Goal: Complete application form: Complete application form

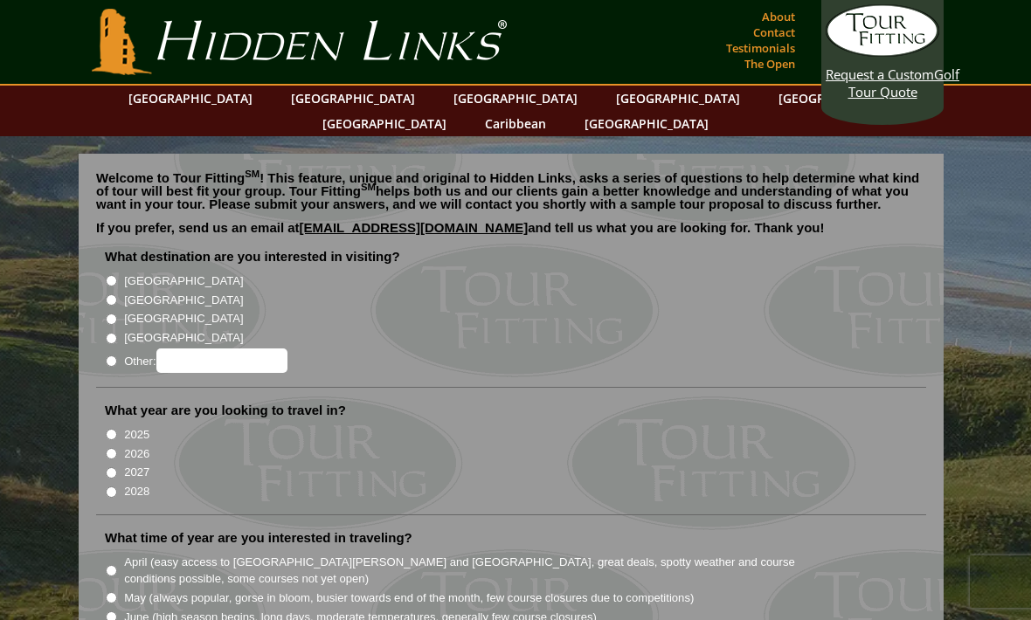
scroll to position [5, 0]
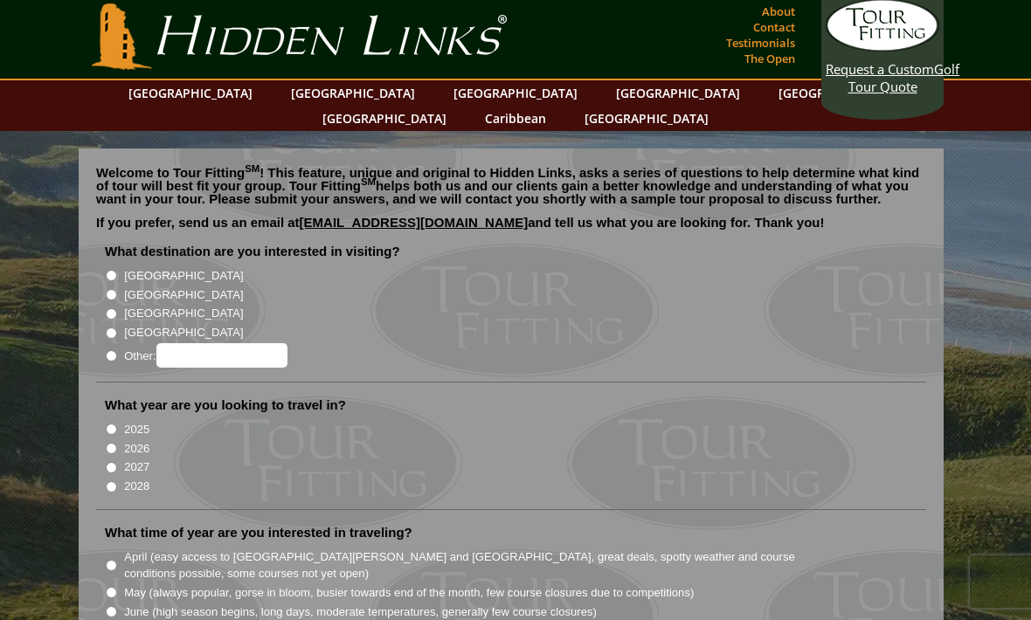
click at [115, 289] on input "[GEOGRAPHIC_DATA]" at bounding box center [111, 294] width 11 height 11
radio input "true"
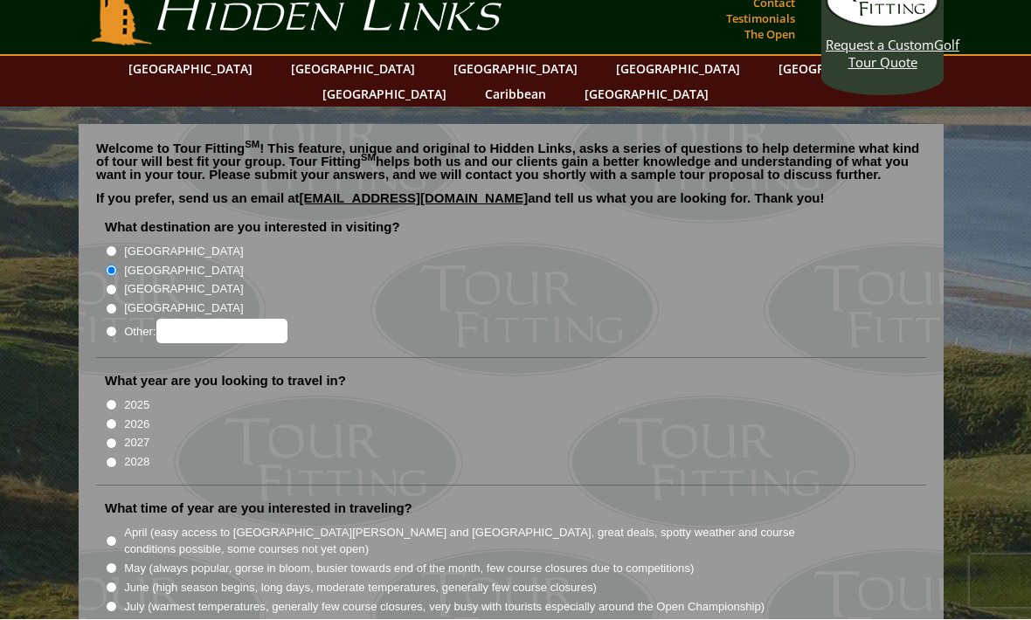
click at [117, 419] on input "2026" at bounding box center [111, 424] width 11 height 11
radio input "true"
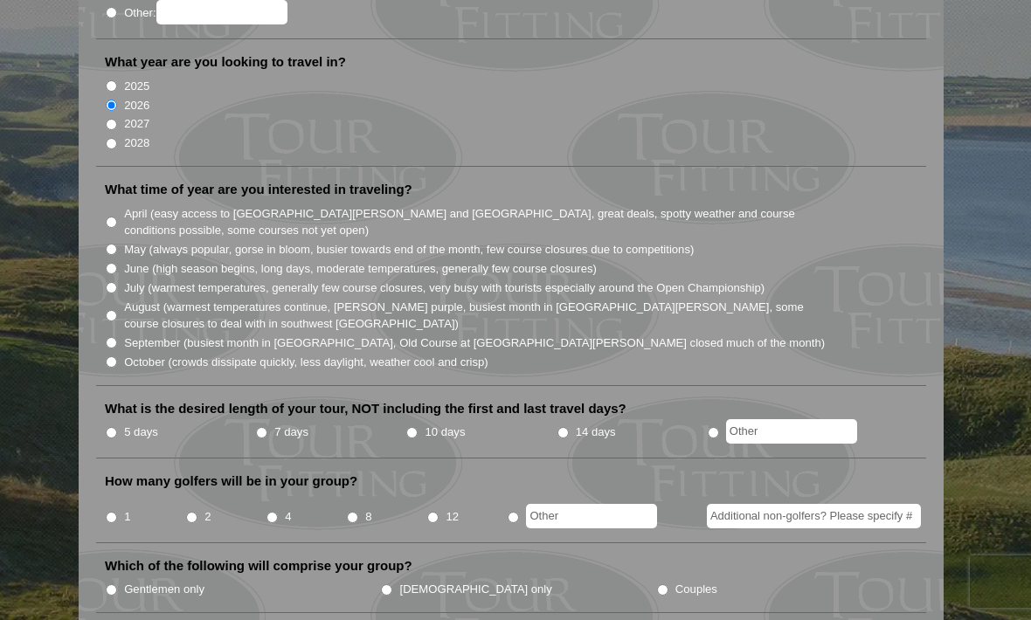
scroll to position [347, 0]
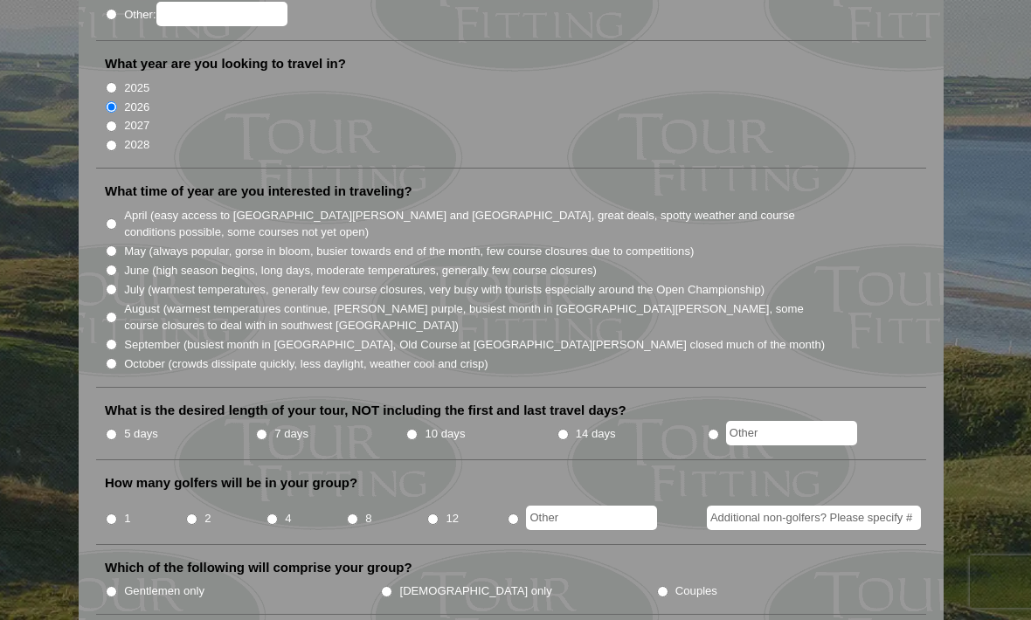
click at [117, 358] on input "October (crowds dissipate quickly, less daylight, weather cool and crisp)" at bounding box center [111, 363] width 11 height 11
radio input "true"
click at [417, 429] on input "10 days" at bounding box center [411, 434] width 11 height 11
radio input "true"
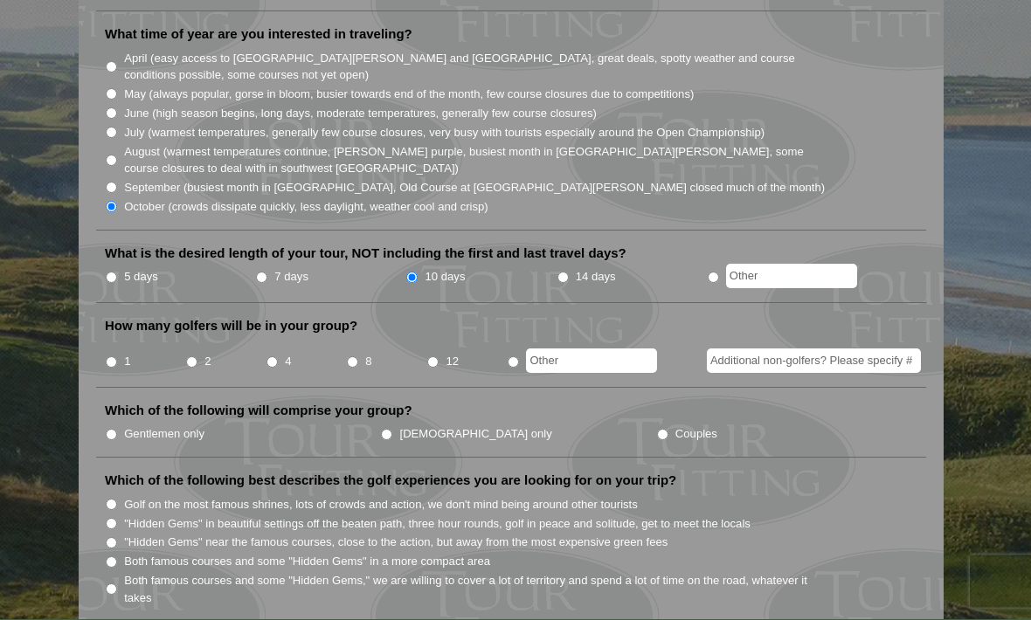
scroll to position [504, 0]
click at [511, 356] on input "radio" at bounding box center [512, 361] width 11 height 11
radio input "true"
click at [593, 348] on input "text" at bounding box center [591, 360] width 131 height 24
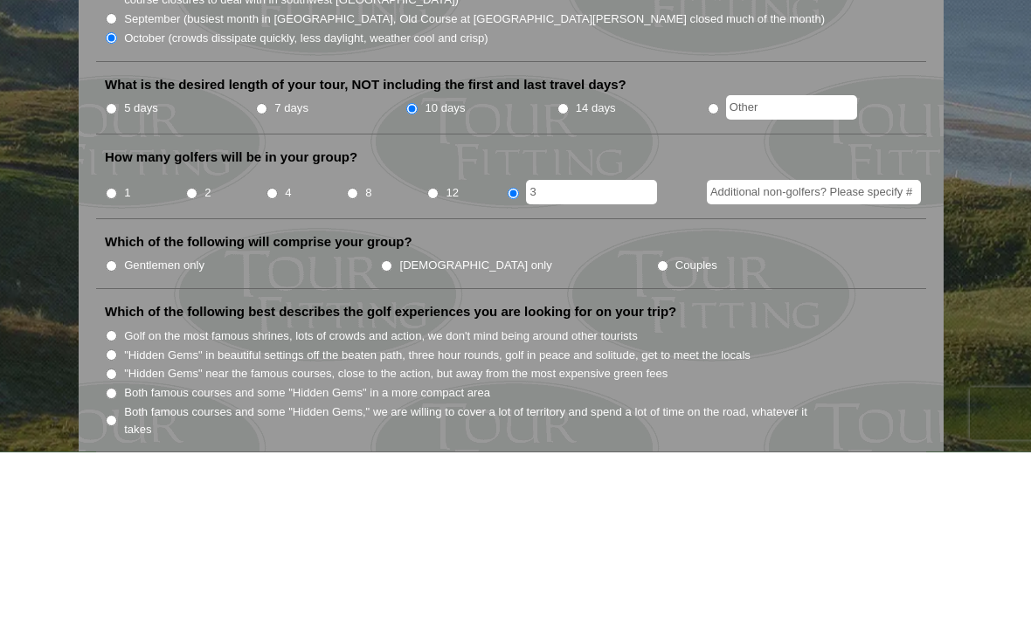
type input "3"
click at [808, 348] on input "Additional non-golfers? Please specify #" at bounding box center [814, 360] width 214 height 24
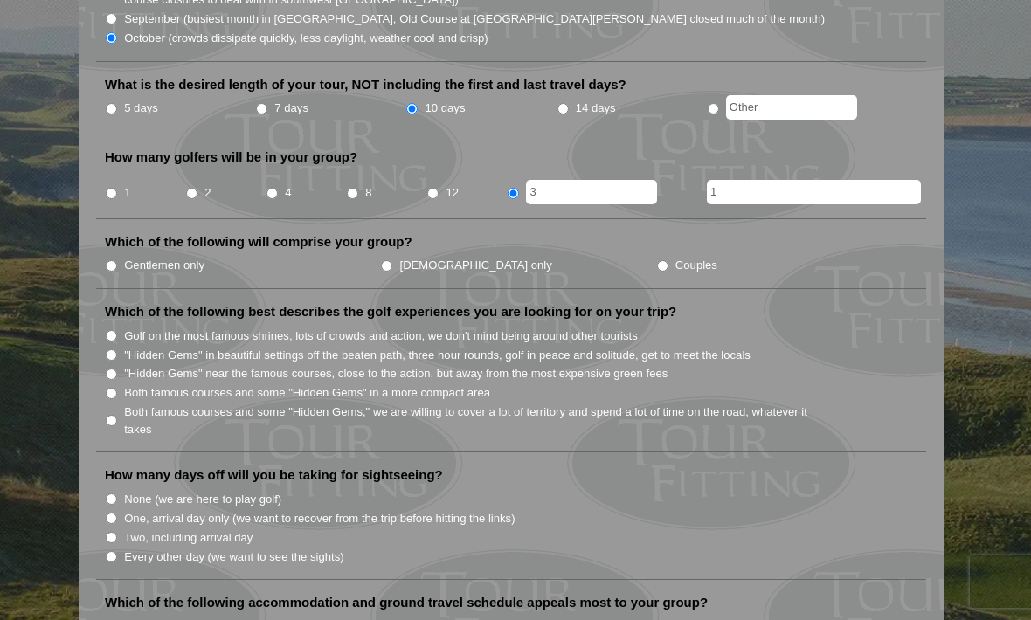
type input "1"
click at [381, 260] on input "[DEMOGRAPHIC_DATA] only" at bounding box center [386, 265] width 11 height 11
radio input "true"
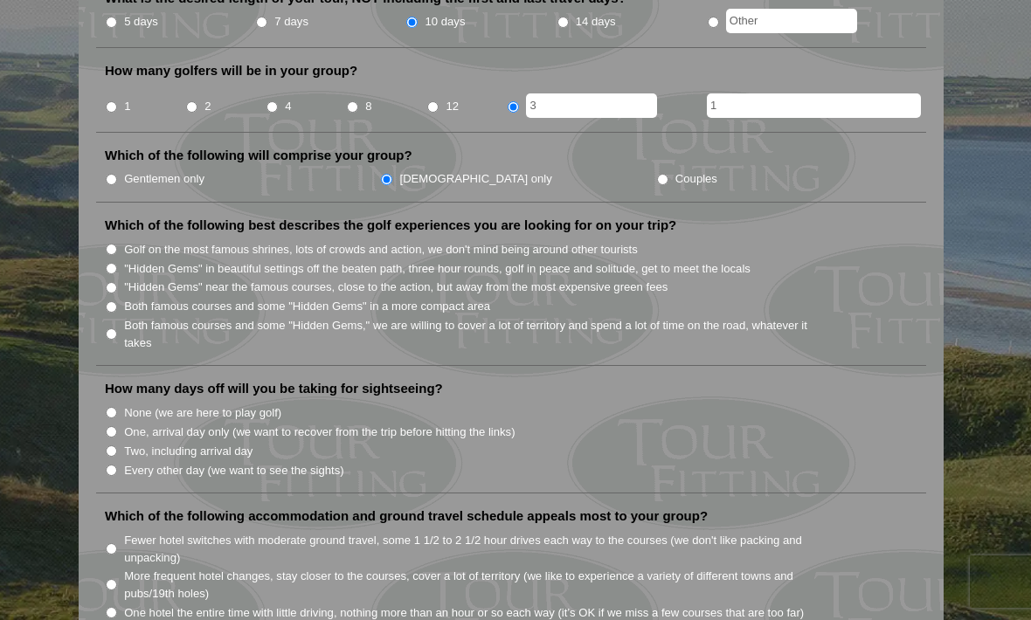
scroll to position [752, 0]
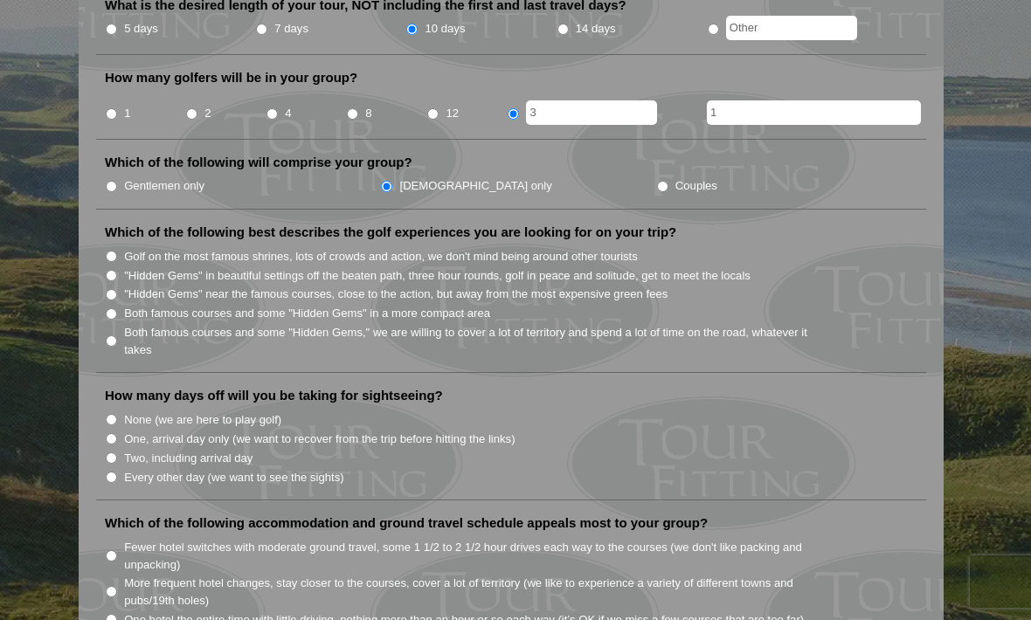
click at [117, 472] on input "Every other day (we want to see the sights)" at bounding box center [111, 477] width 11 height 11
radio input "true"
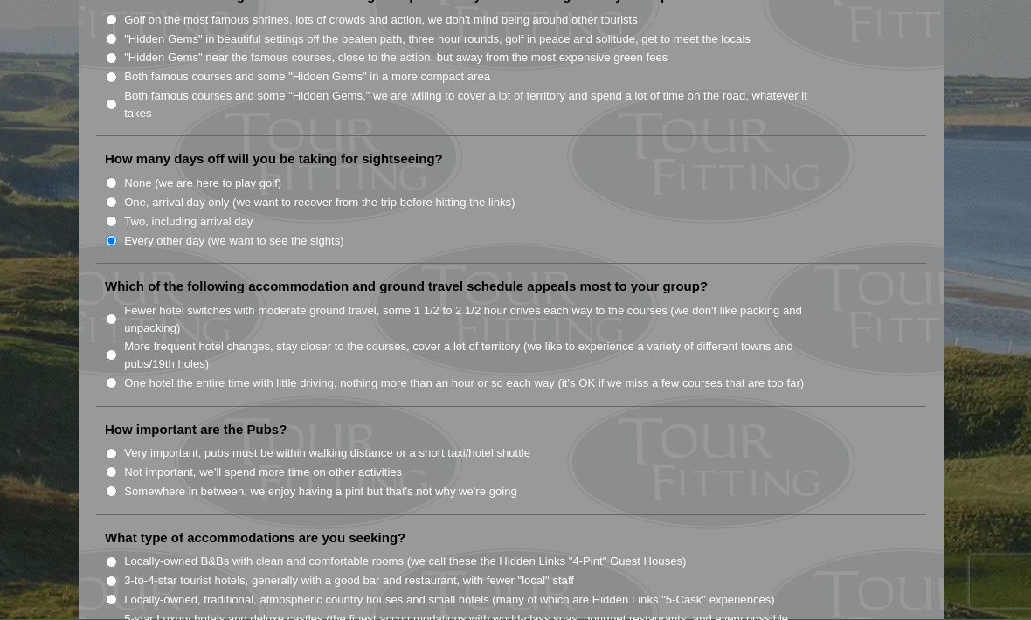
scroll to position [990, 0]
click at [117, 348] on input "More frequent hotel changes, stay closer to the courses, cover a lot of territo…" at bounding box center [111, 353] width 11 height 11
radio input "true"
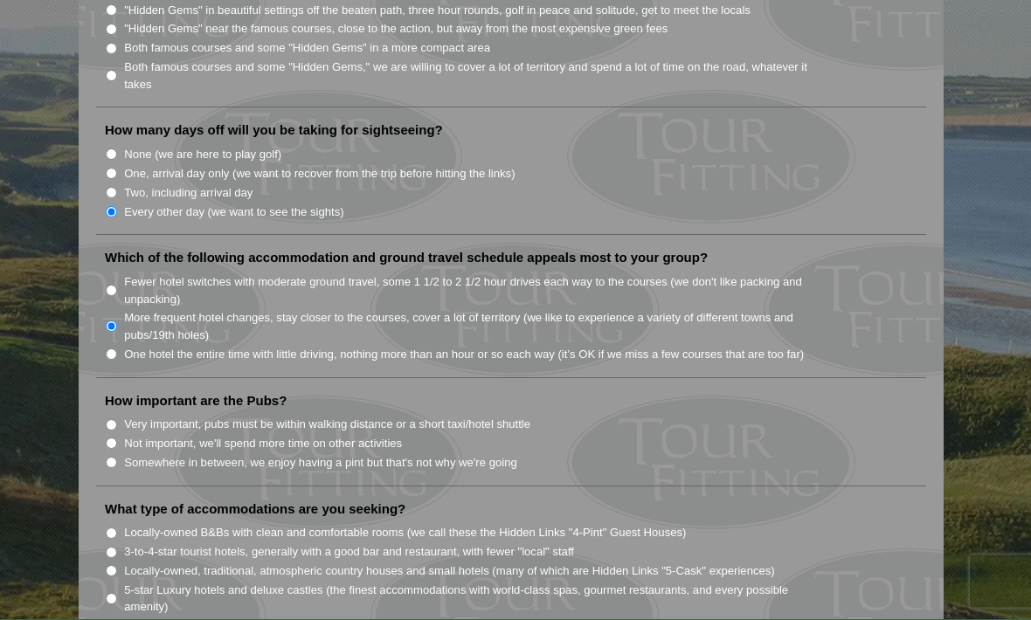
scroll to position [1018, 0]
click at [111, 457] on input "Somewhere in between, we enjoy having a pint but that's not why we're going" at bounding box center [111, 462] width 11 height 11
radio input "true"
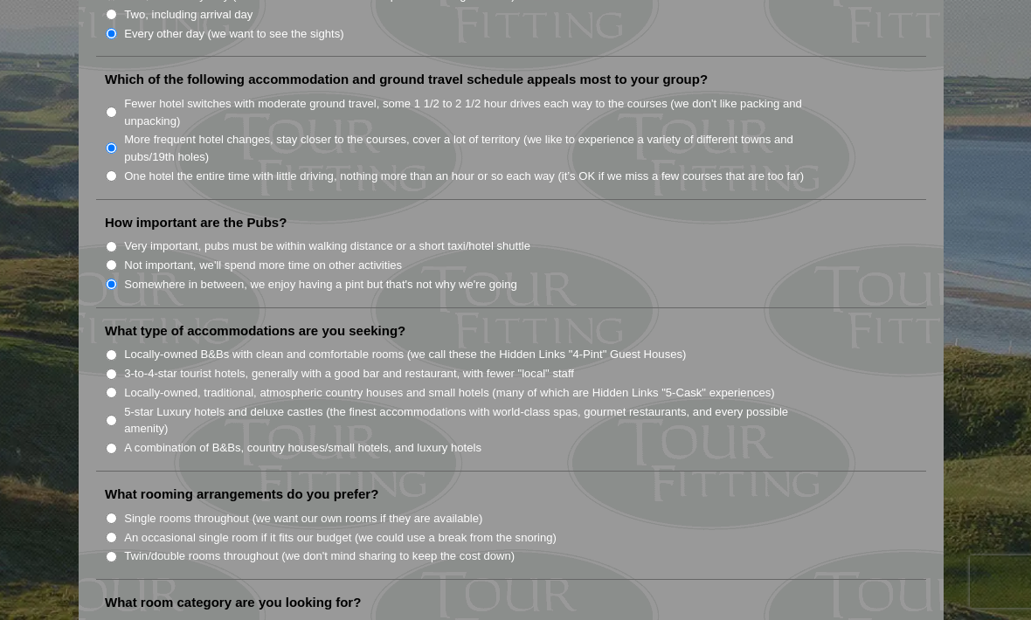
scroll to position [1195, 0]
click at [123, 438] on li "A combination of B&Bs, country houses/small hotels, and luxury hotels" at bounding box center [518, 447] width 826 height 19
click at [117, 444] on input "A combination of B&Bs, country houses/small hotels, and luxury hotels" at bounding box center [111, 449] width 11 height 11
radio input "true"
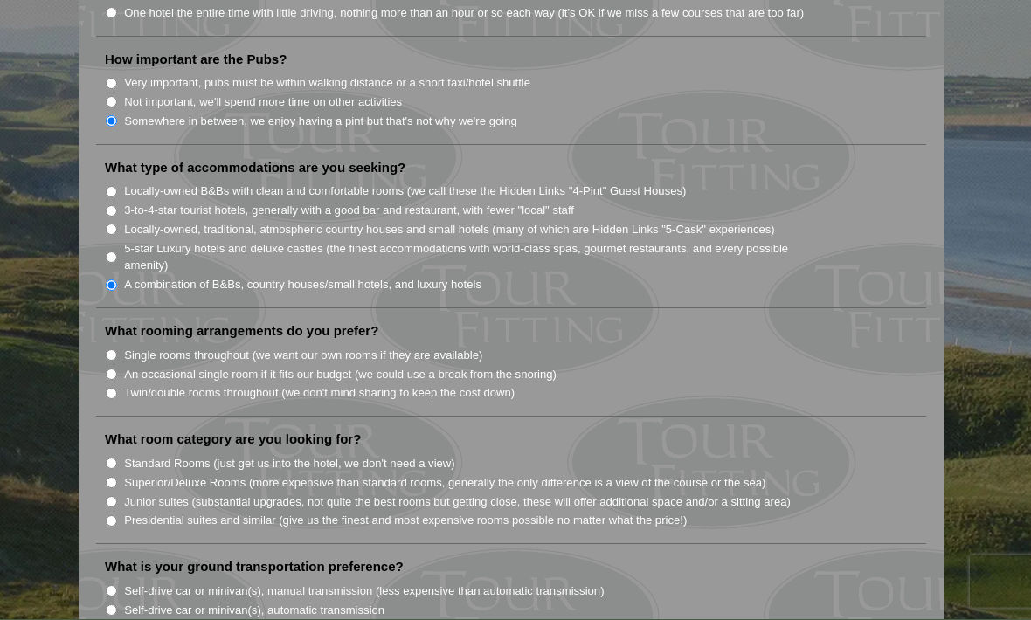
scroll to position [1360, 0]
click at [117, 387] on input "Twin/double rooms throughout (we don't mind sharing to keep the cost down)" at bounding box center [111, 392] width 11 height 11
radio input "true"
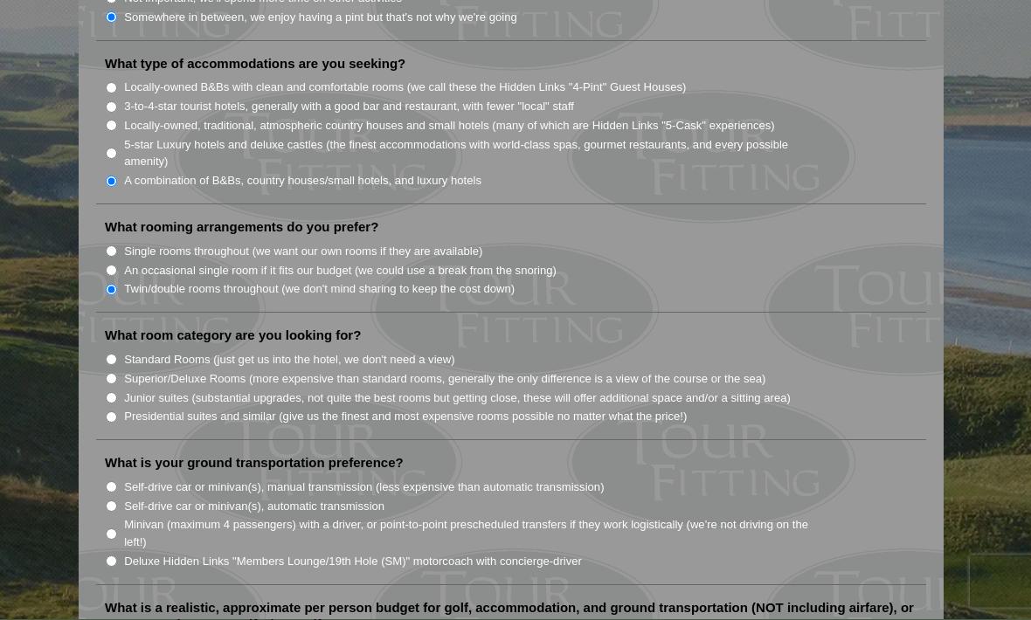
scroll to position [1463, 0]
click at [642, 408] on label "Presidential suites and similar (give us the finest and most expensive rooms po…" at bounding box center [405, 416] width 562 height 17
click at [117, 411] on input "Presidential suites and similar (give us the finest and most expensive rooms po…" at bounding box center [111, 416] width 11 height 11
radio input "true"
click at [117, 373] on input "Superior/Deluxe Rooms (more expensive than standard rooms, generally the only d…" at bounding box center [111, 378] width 11 height 11
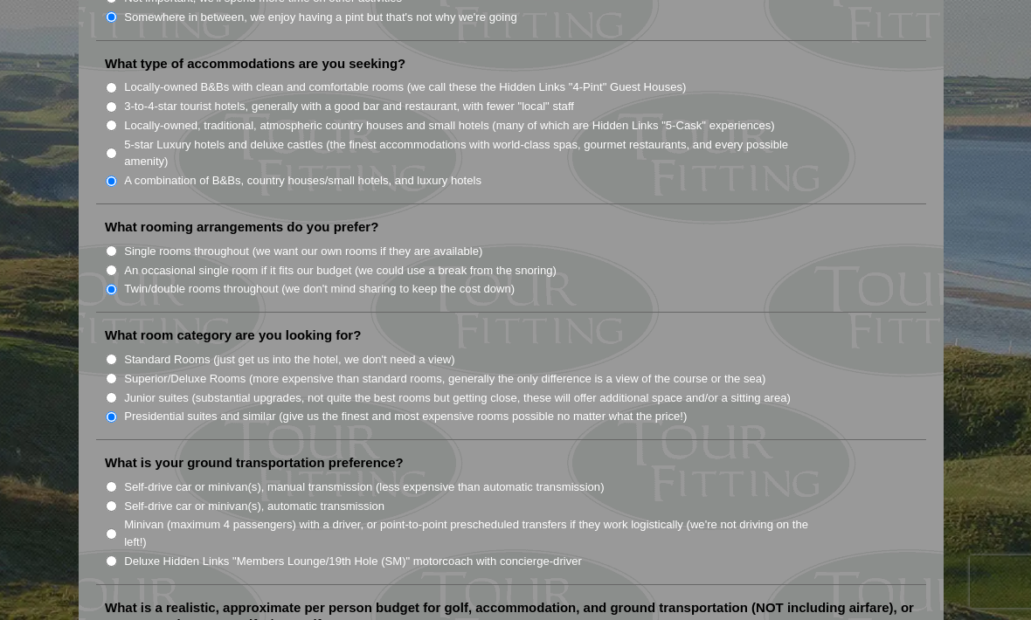
radio input "true"
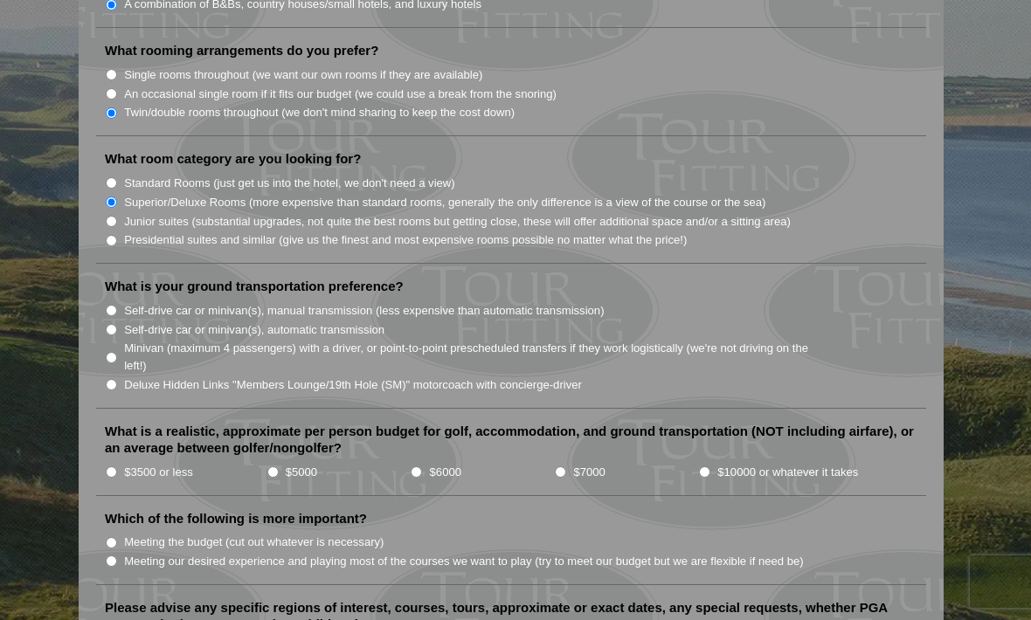
scroll to position [1660, 0]
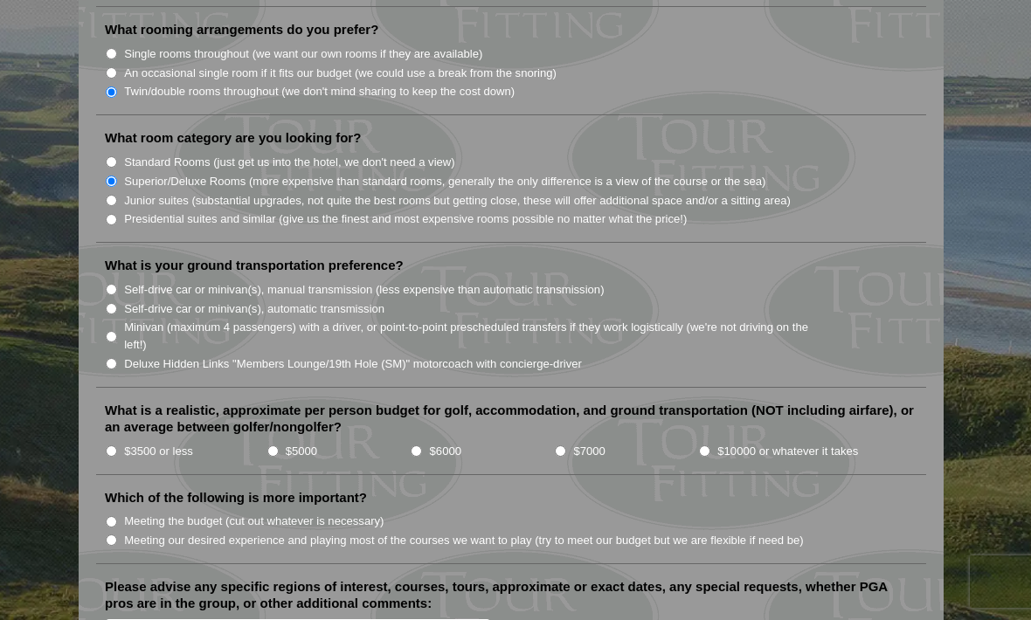
click at [116, 331] on input "Minivan (maximum 4 passengers) with a driver, or point-to-point prescheduled tr…" at bounding box center [111, 336] width 11 height 11
radio input "true"
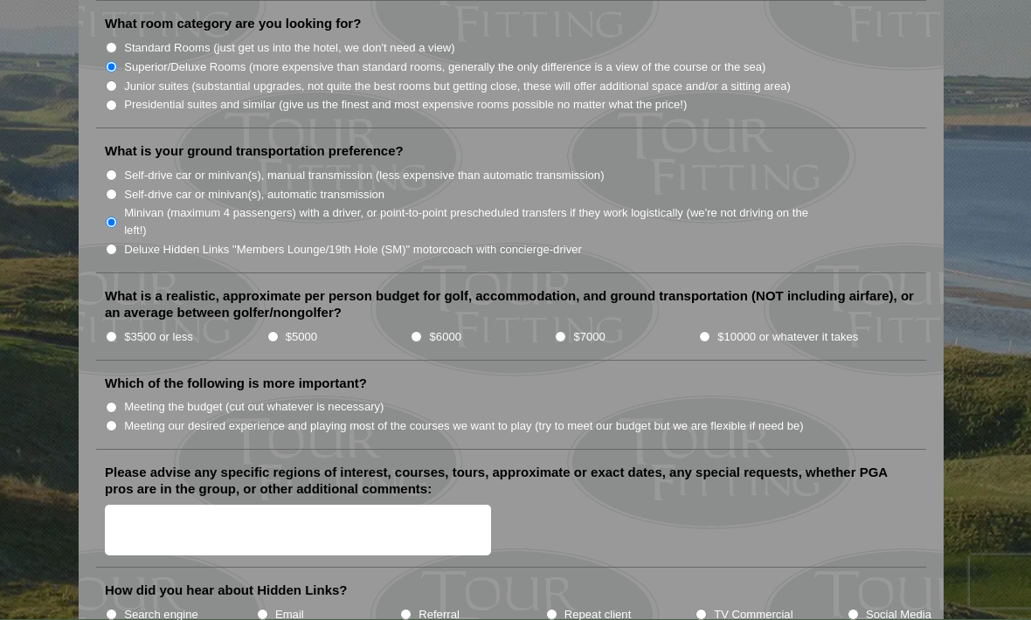
scroll to position [1775, 0]
click at [128, 606] on label "Search engine" at bounding box center [161, 614] width 74 height 17
click at [117, 609] on input "Search engine" at bounding box center [111, 614] width 11 height 11
radio input "true"
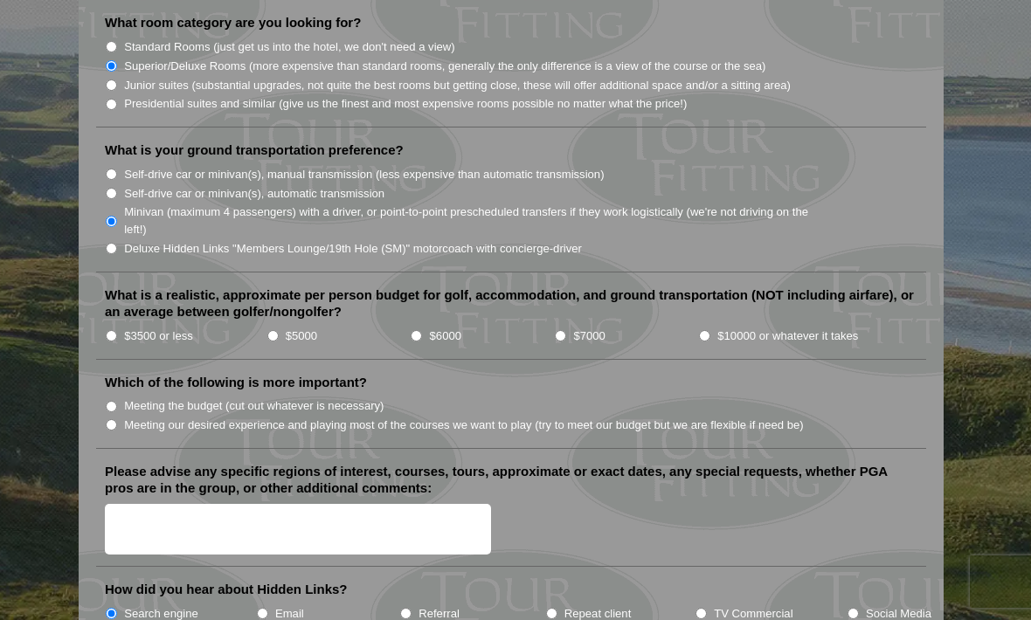
click at [117, 419] on input "Meeting our desired experience and playing most of the courses we want to play …" at bounding box center [111, 424] width 11 height 11
radio input "true"
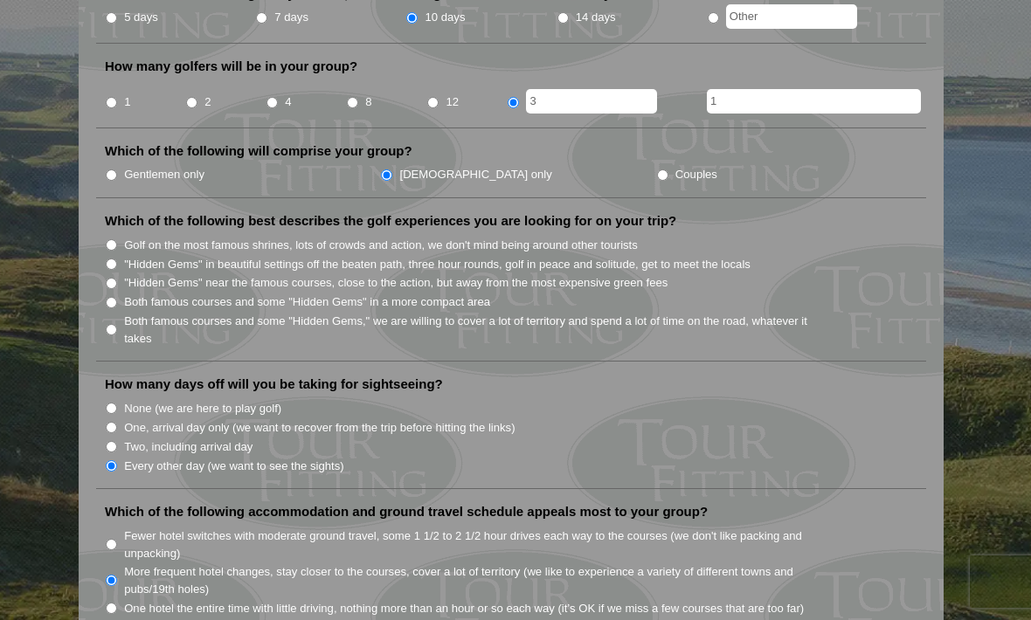
scroll to position [749, 0]
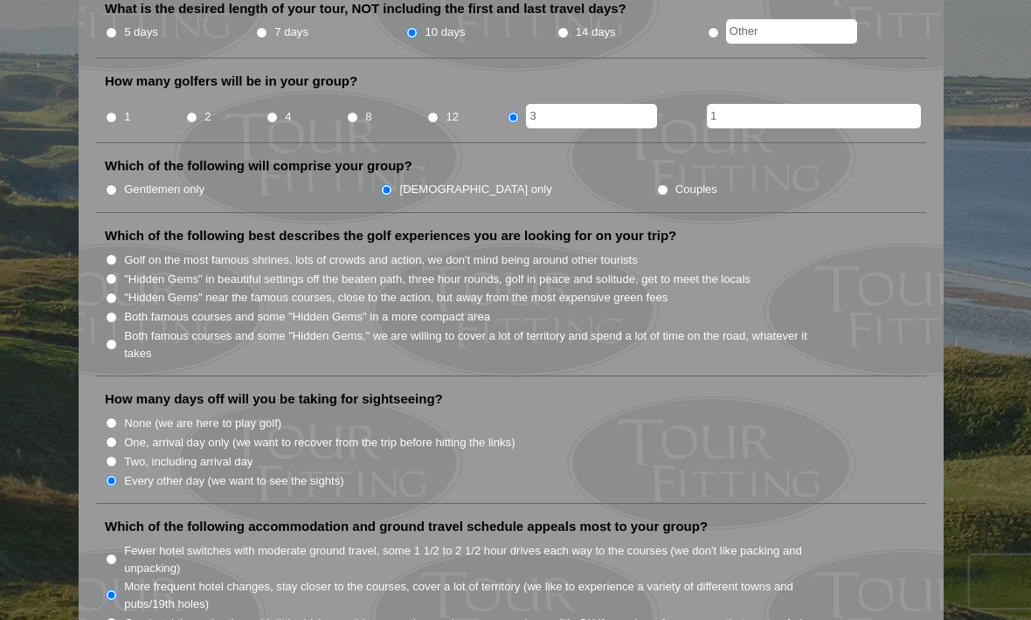
click at [114, 312] on input "Both famous courses and some "Hidden Gems" in a more compact area" at bounding box center [111, 317] width 11 height 11
radio input "true"
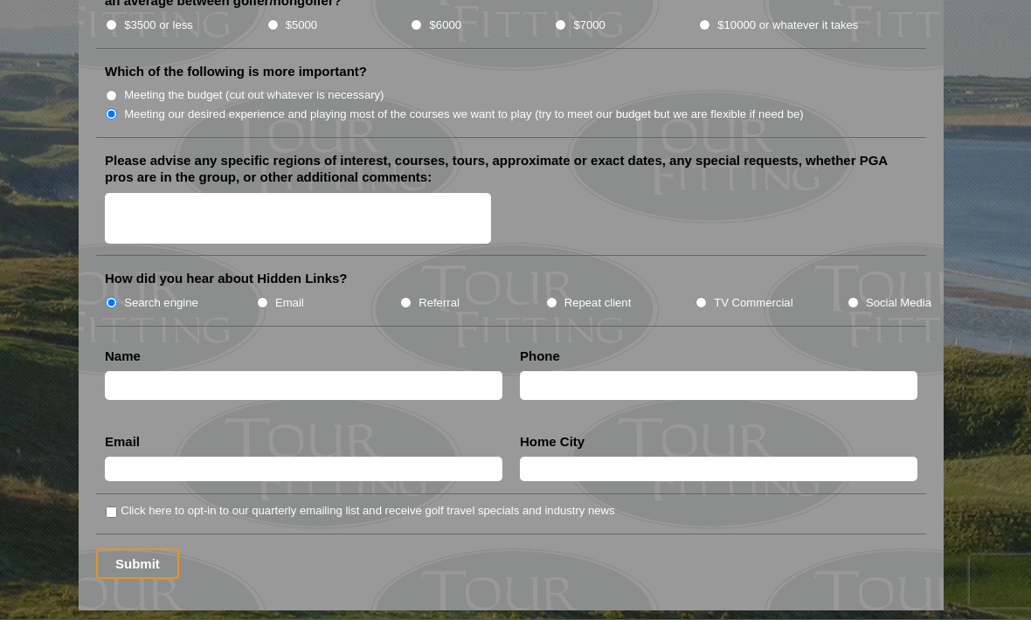
scroll to position [2087, 0]
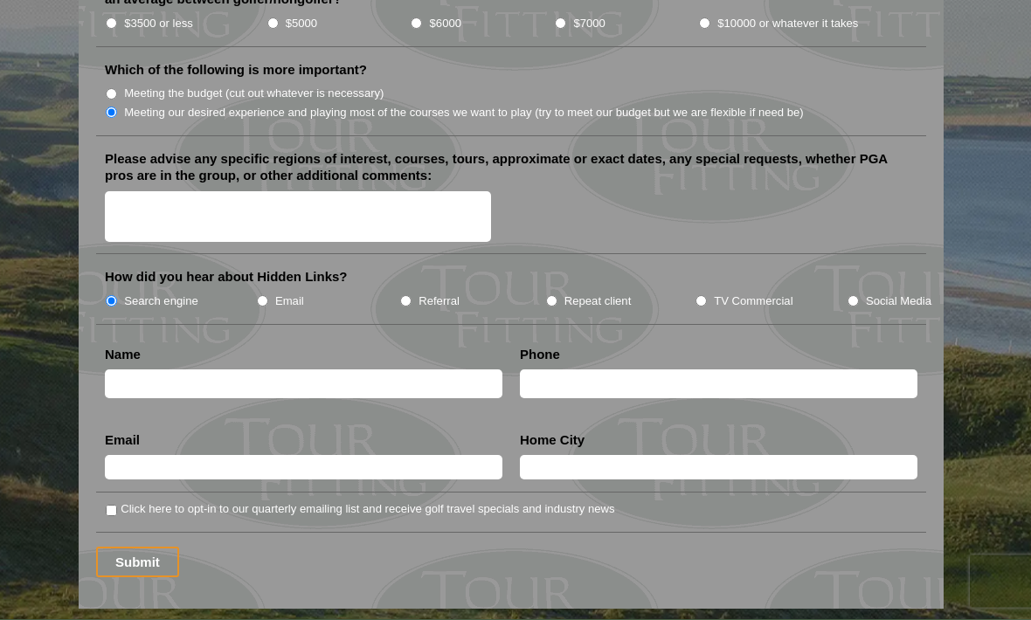
click at [117, 506] on input "Click here to opt-in to our quarterly emailing list and receive golf travel spe…" at bounding box center [111, 511] width 11 height 11
checkbox input "true"
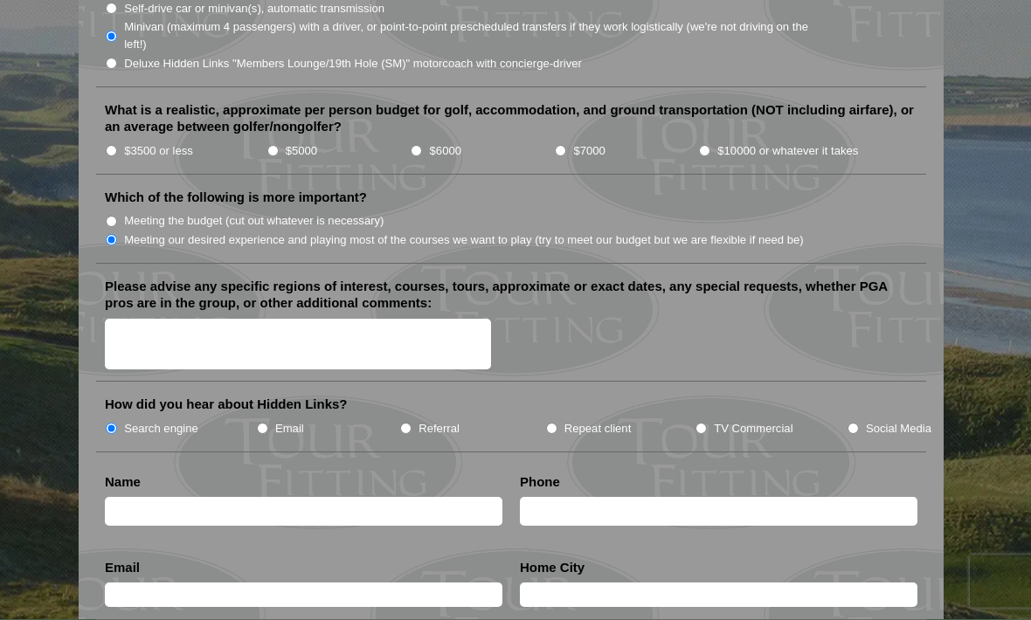
scroll to position [1962, 0]
click at [339, 496] on input "text" at bounding box center [303, 510] width 397 height 29
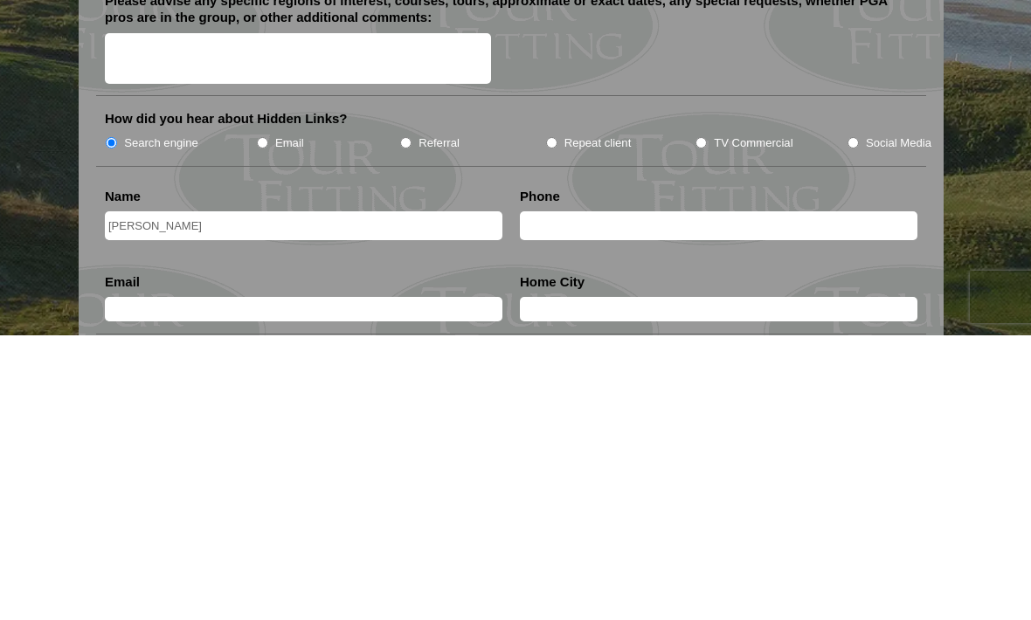
type input "[PERSON_NAME]"
click at [666, 496] on input "text" at bounding box center [718, 510] width 397 height 29
type input "[PHONE_NUMBER]"
click at [138, 582] on input "text" at bounding box center [303, 594] width 397 height 24
type input "[EMAIL_ADDRESS][DOMAIN_NAME]"
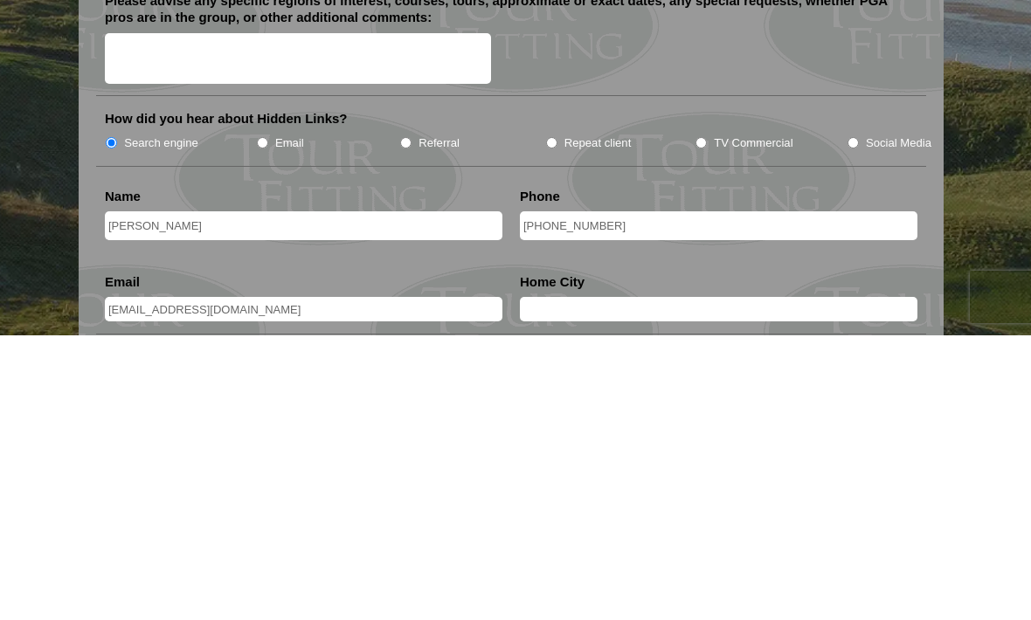
click at [727, 582] on input "text" at bounding box center [718, 594] width 397 height 24
type input "R"
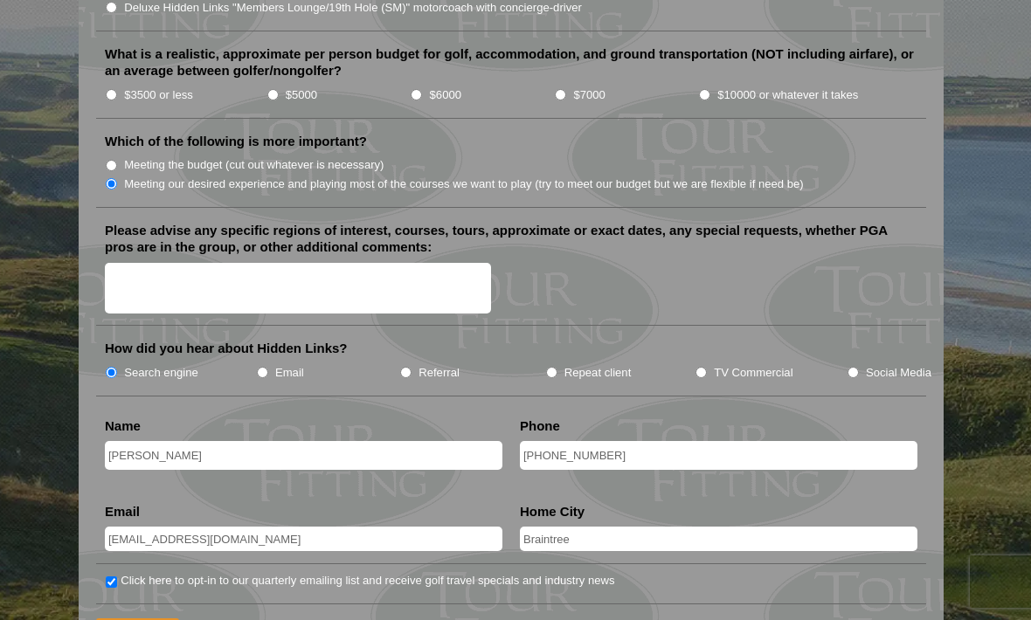
scroll to position [2017, 0]
type input "Braintree"
click at [437, 263] on textarea "Please advise any specific regions of interest, courses, tours, approximate or …" at bounding box center [298, 289] width 386 height 52
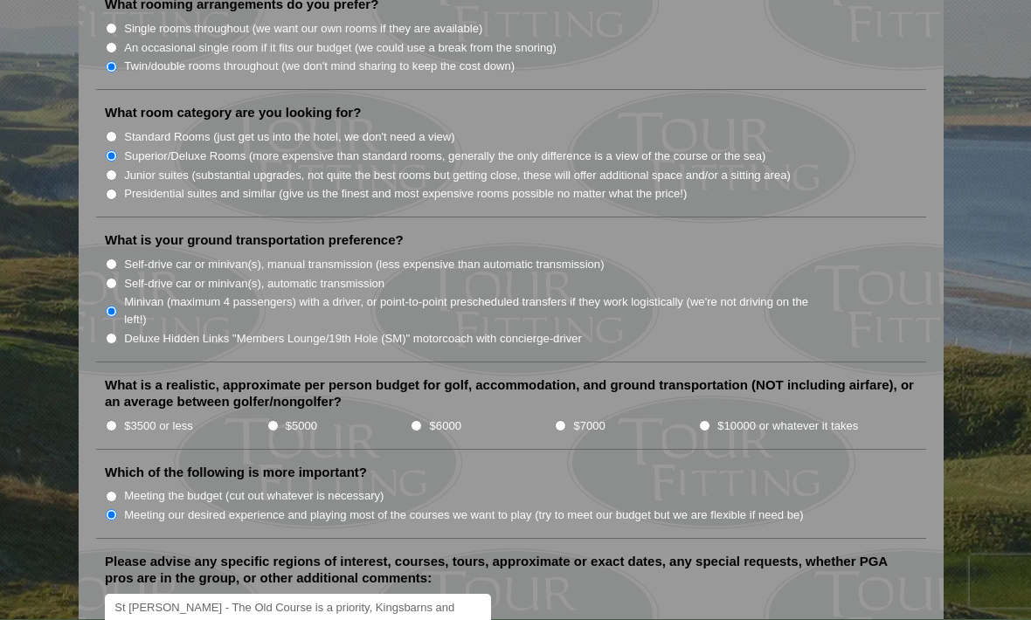
scroll to position [1689, 0]
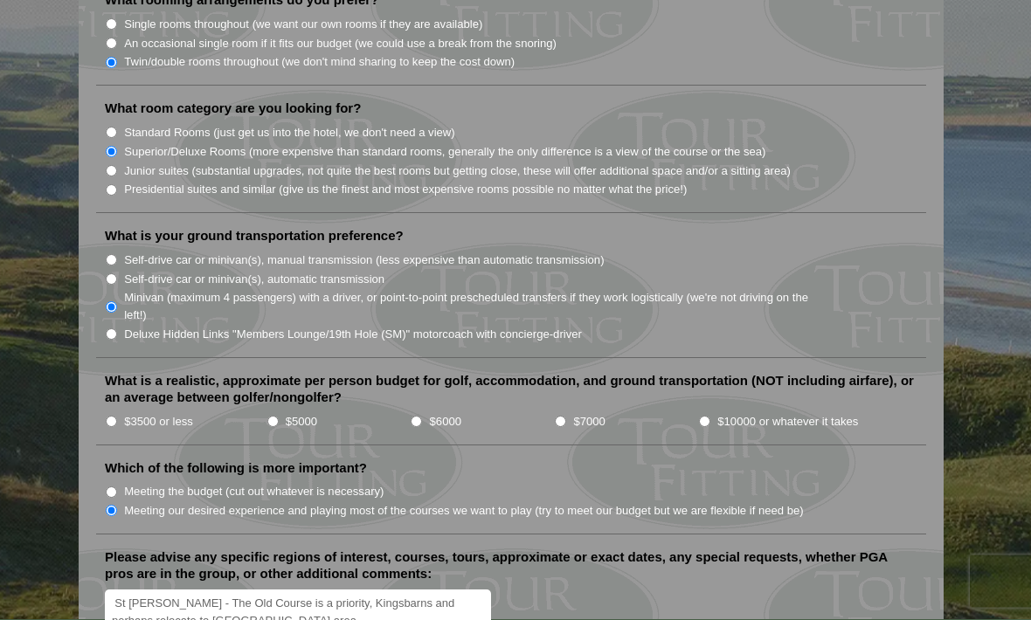
click at [261, 590] on textarea "St [PERSON_NAME] - The Old Course is a priority, Kingsbarns and perhaps relocat…" at bounding box center [298, 616] width 386 height 52
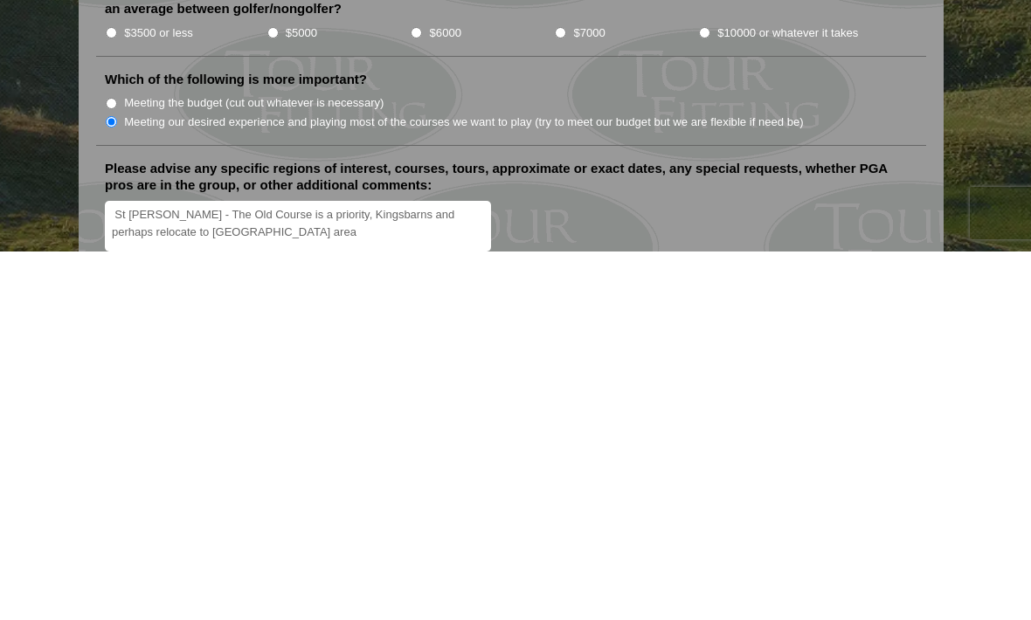
click at [365, 569] on textarea "St [PERSON_NAME] - The Old Course is a priority, Kingsbarns and perhaps relocat…" at bounding box center [298, 595] width 386 height 52
click at [179, 569] on textarea "St [PERSON_NAME] - The Old Course is a priority, Kingsbarns and perhaps relocat…" at bounding box center [298, 595] width 386 height 52
click at [178, 569] on textarea "St [PERSON_NAME] - The Old Course is a priority, Kingsbarns and perhaps relocat…" at bounding box center [298, 595] width 386 height 52
click at [177, 569] on textarea "St [PERSON_NAME] - The Old Course is a priority, Kingsbarns and perhaps relocat…" at bounding box center [298, 595] width 386 height 52
click at [176, 569] on textarea "St [PERSON_NAME] - The Old Course is a priority, Kingsbarns and perhaps relocat…" at bounding box center [298, 595] width 386 height 52
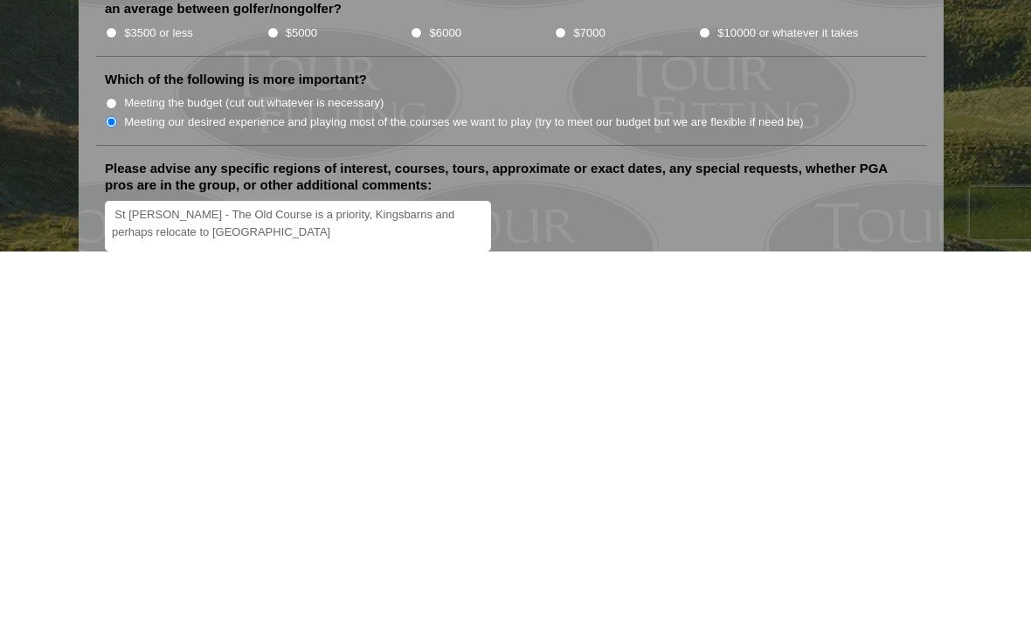
click at [260, 569] on textarea "St [PERSON_NAME] - The Old Course is a priority, Kingsbarns and perhaps relocat…" at bounding box center [298, 595] width 386 height 52
click at [249, 569] on textarea "St [PERSON_NAME] - The Old Course is a priority, Kingsbarns and perhaps relocat…" at bounding box center [298, 595] width 386 height 52
paste textarea "Gullane Golf Club in"
click at [238, 569] on textarea "St [PERSON_NAME] - The Old Course is a priority, Kingsbarns and perhaps relocat…" at bounding box center [298, 595] width 386 height 52
click at [235, 569] on textarea "St [PERSON_NAME] - The Old Course is a priority, Kingsbarns and perhaps relocat…" at bounding box center [298, 595] width 386 height 52
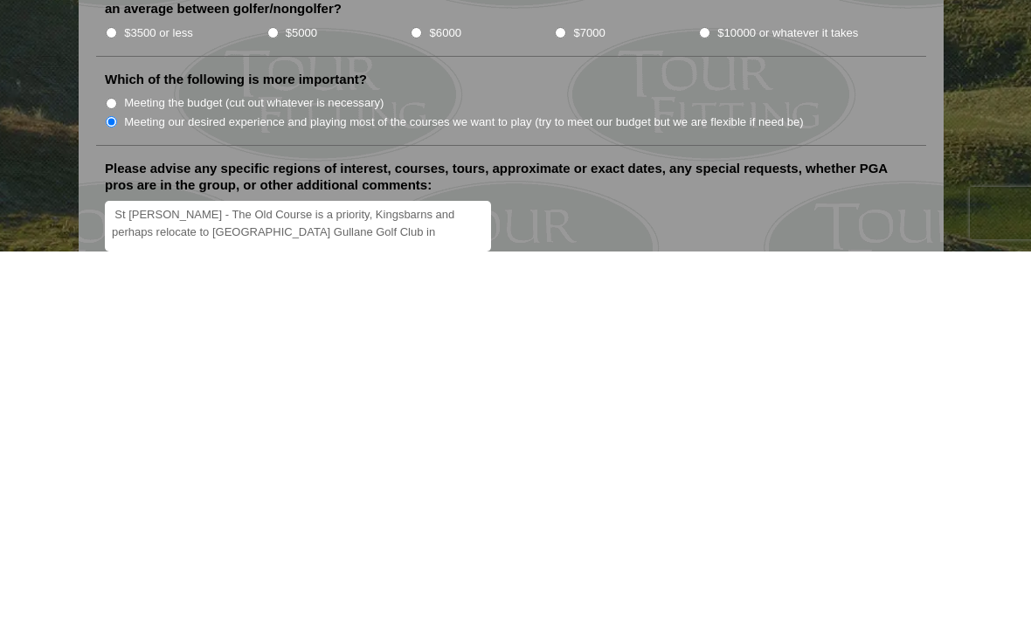
click at [387, 569] on textarea "St [PERSON_NAME] - The Old Course is a priority, Kingsbarns and perhaps relocat…" at bounding box center [298, 595] width 386 height 52
click at [391, 569] on textarea "St [PERSON_NAME] - The Old Course is a priority, Kingsbarns and perhaps relocat…" at bounding box center [298, 595] width 386 height 52
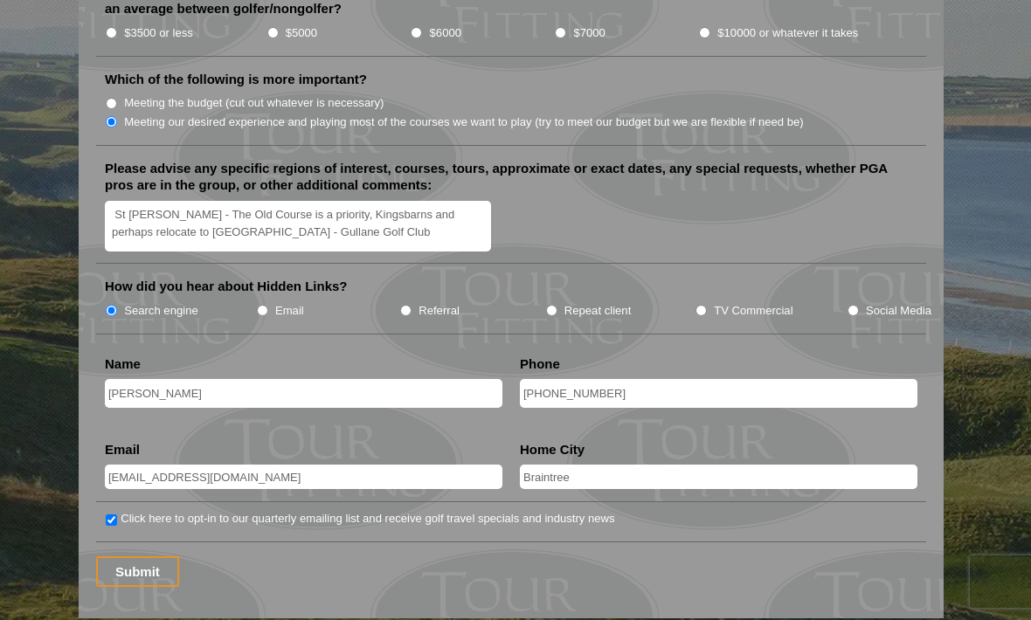
click at [114, 201] on textarea "St [PERSON_NAME] - The Old Course is a priority, Kingsbarns and perhaps relocat…" at bounding box center [298, 227] width 386 height 52
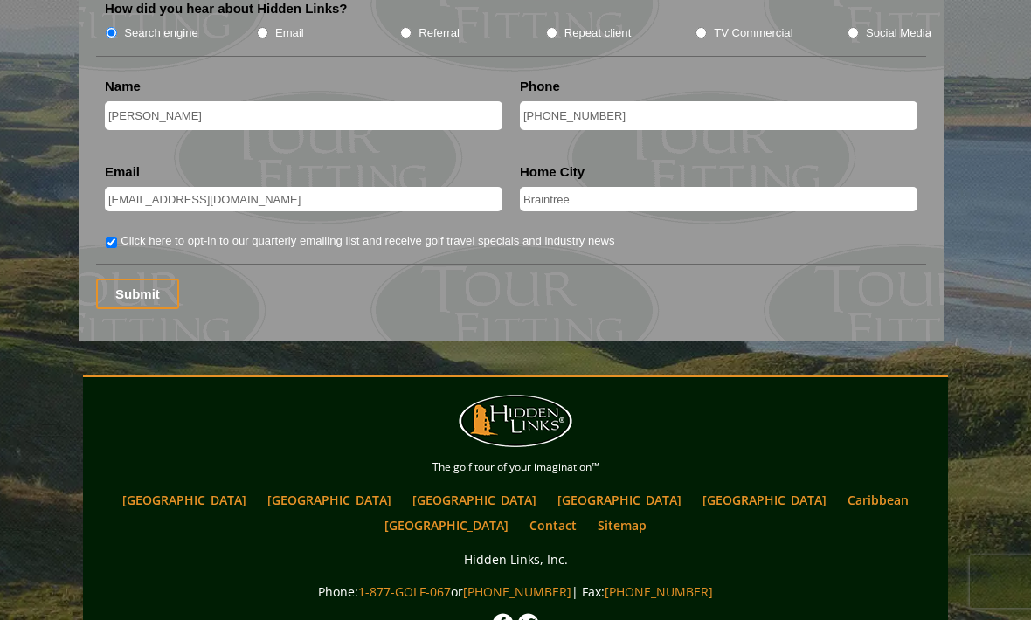
scroll to position [2363, 0]
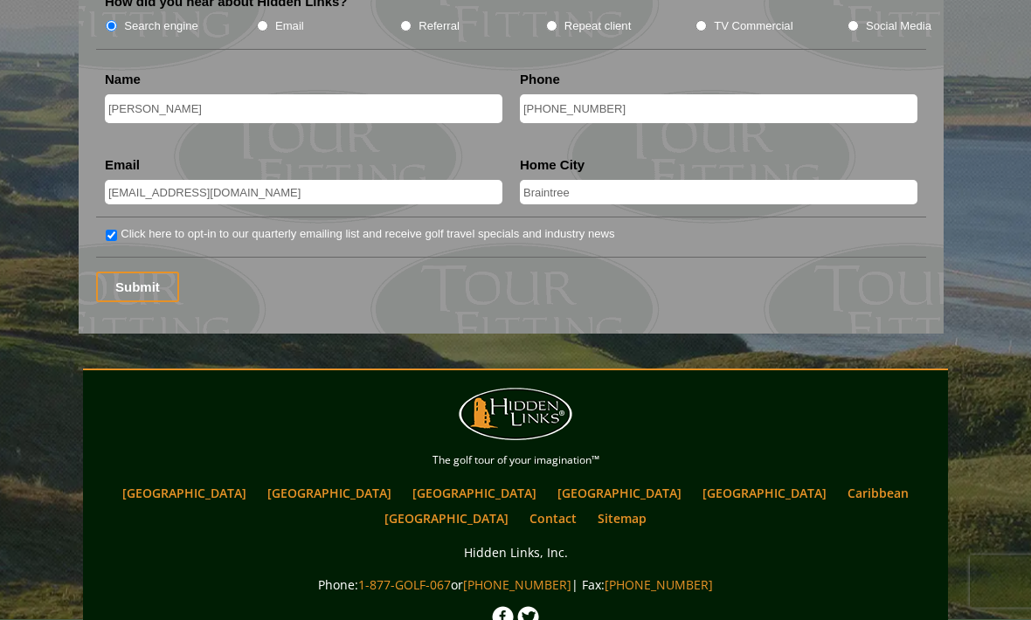
type textarea "St [PERSON_NAME] - The Old Course is a priority, Kingsbarns and perhaps relocat…"
click at [141, 273] on input "Submit" at bounding box center [137, 288] width 83 height 31
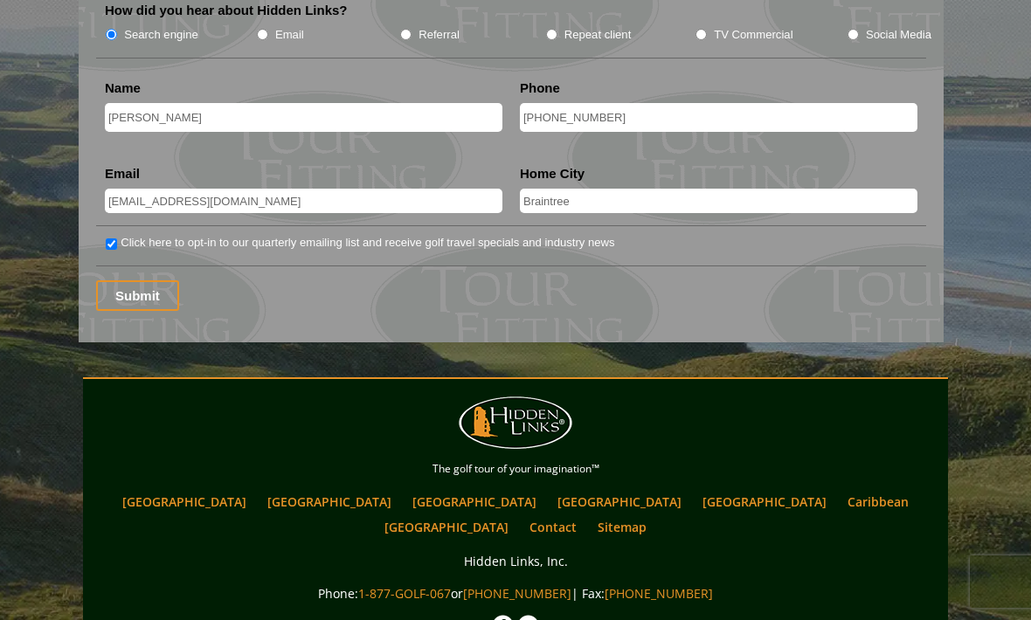
click at [141, 280] on input "Submit" at bounding box center [137, 295] width 83 height 31
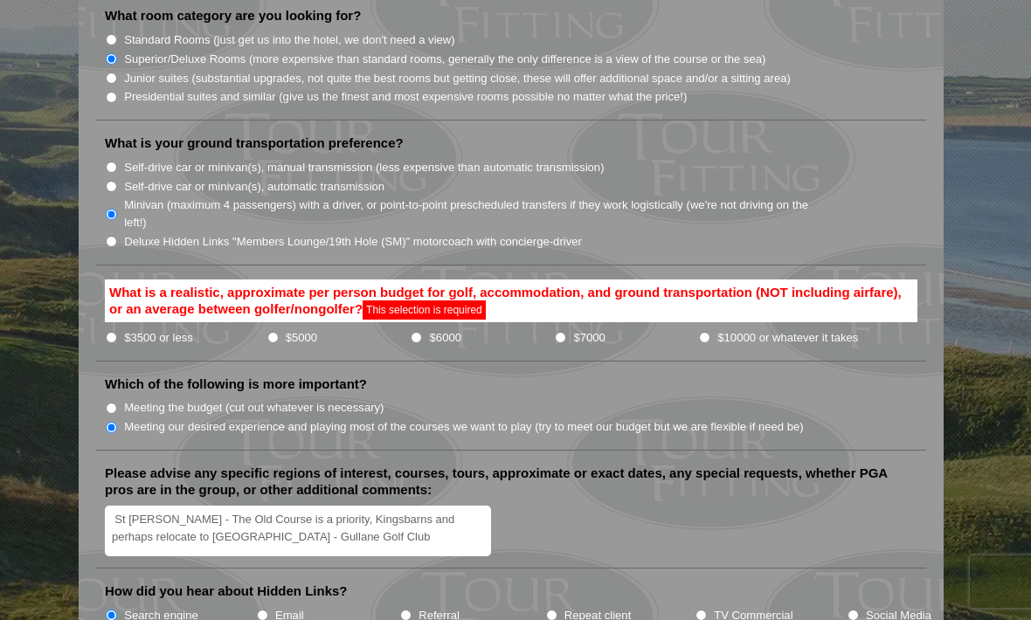
scroll to position [1781, 0]
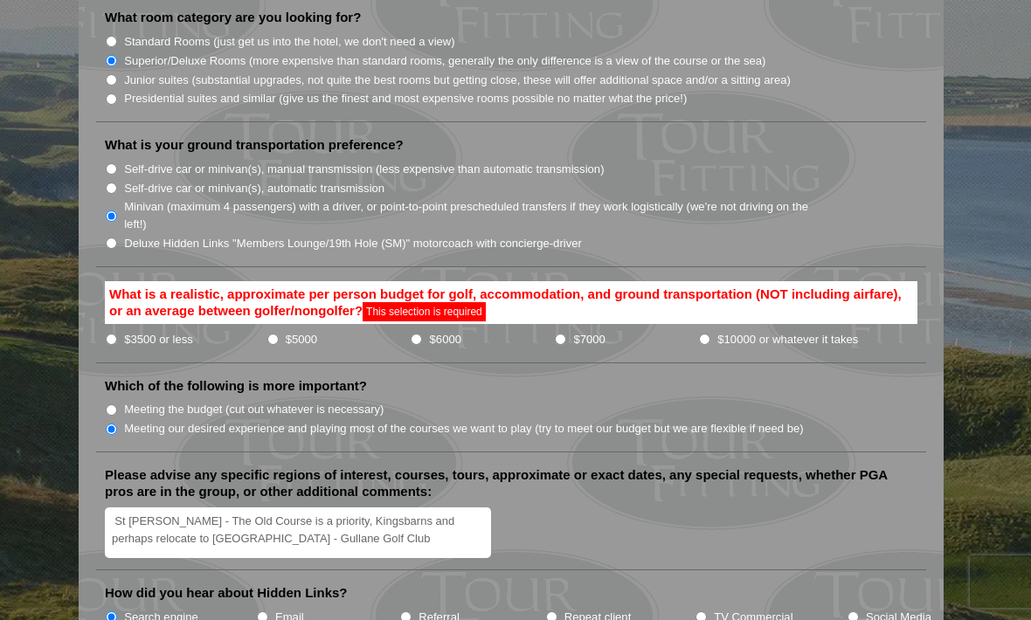
click at [265, 329] on li "$3500 or less" at bounding box center [186, 338] width 162 height 19
click at [267, 334] on input "$5000" at bounding box center [272, 339] width 11 height 11
radio input "true"
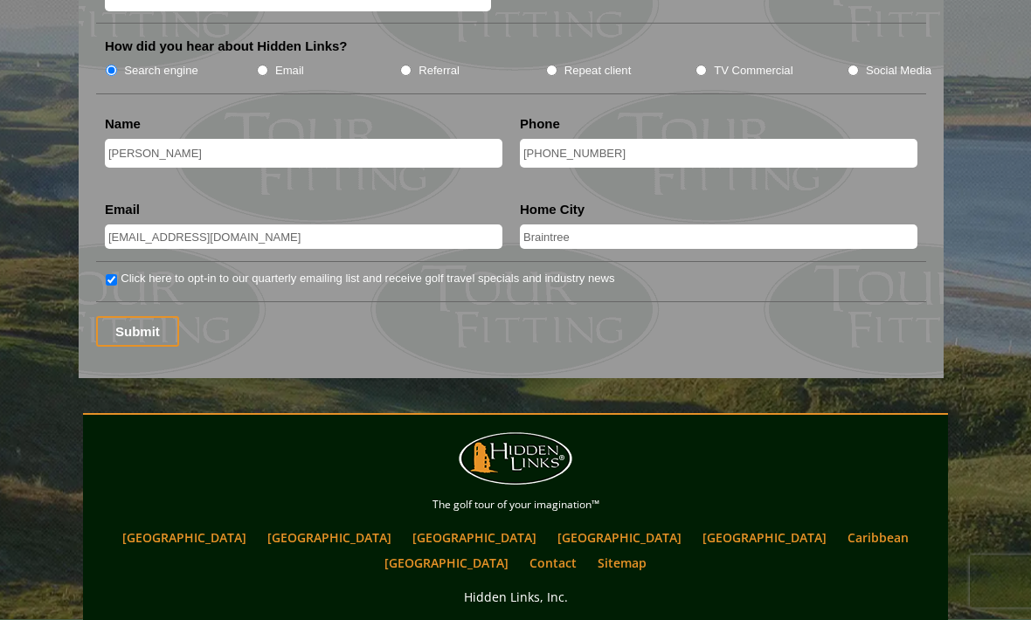
scroll to position [2318, 0]
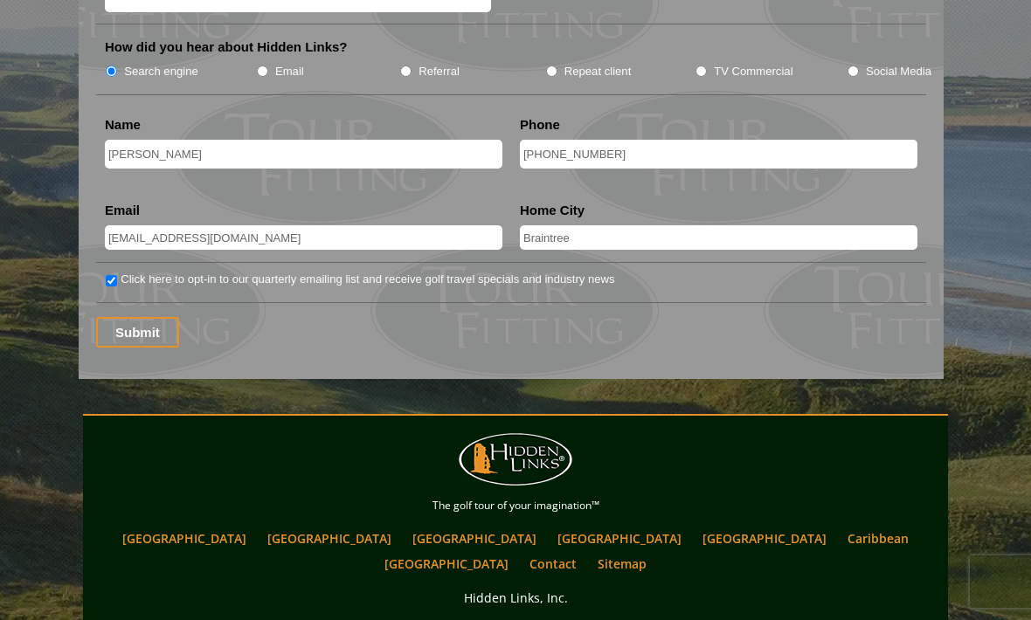
click at [141, 317] on input "Submit" at bounding box center [137, 332] width 83 height 31
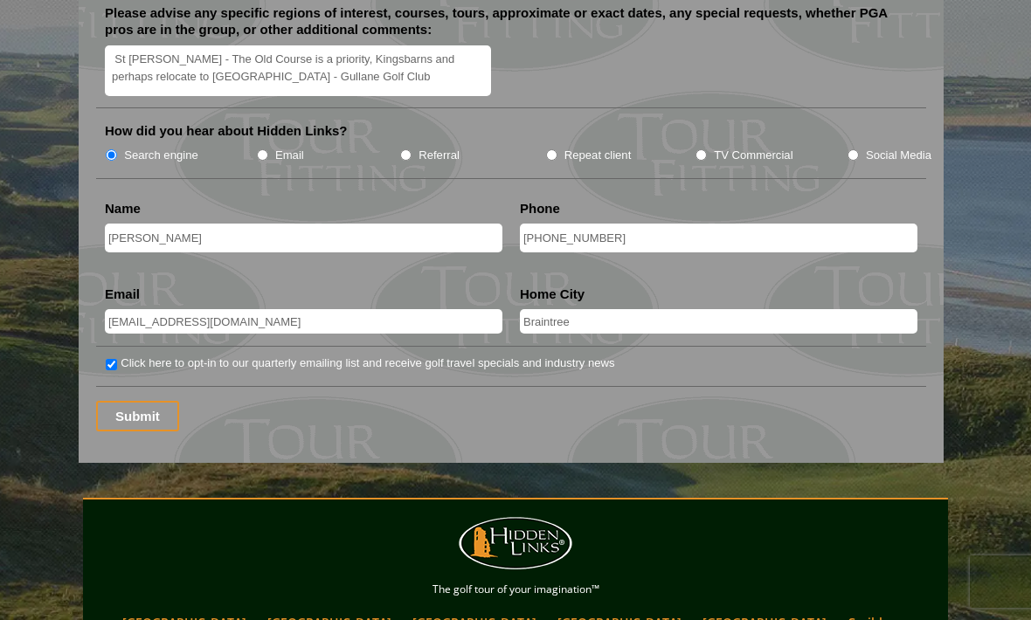
scroll to position [2280, 0]
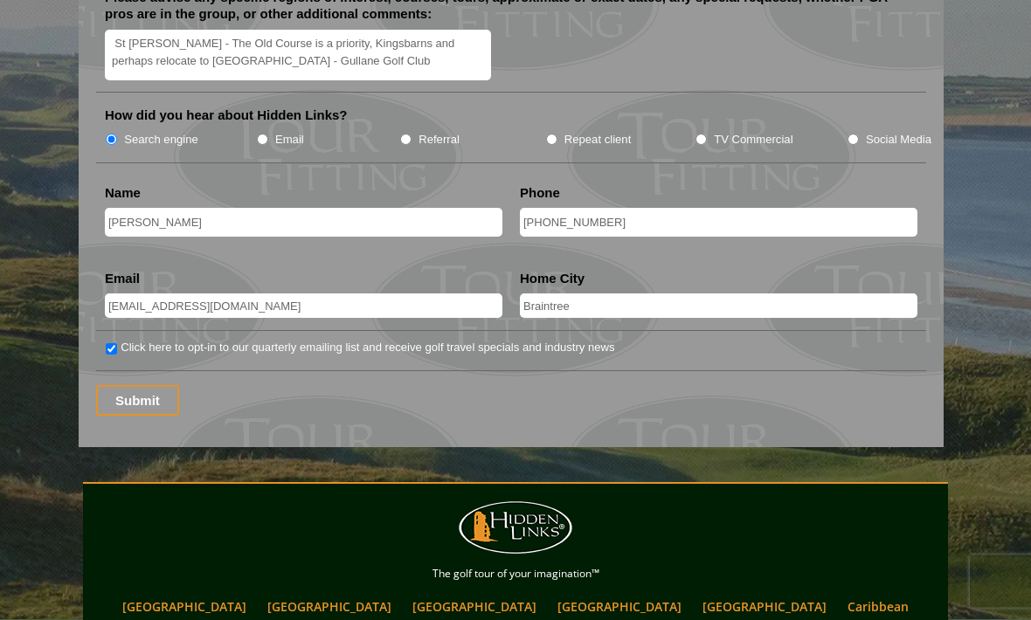
click at [131, 386] on input "Submit" at bounding box center [137, 401] width 83 height 31
